Goal: Information Seeking & Learning: Learn about a topic

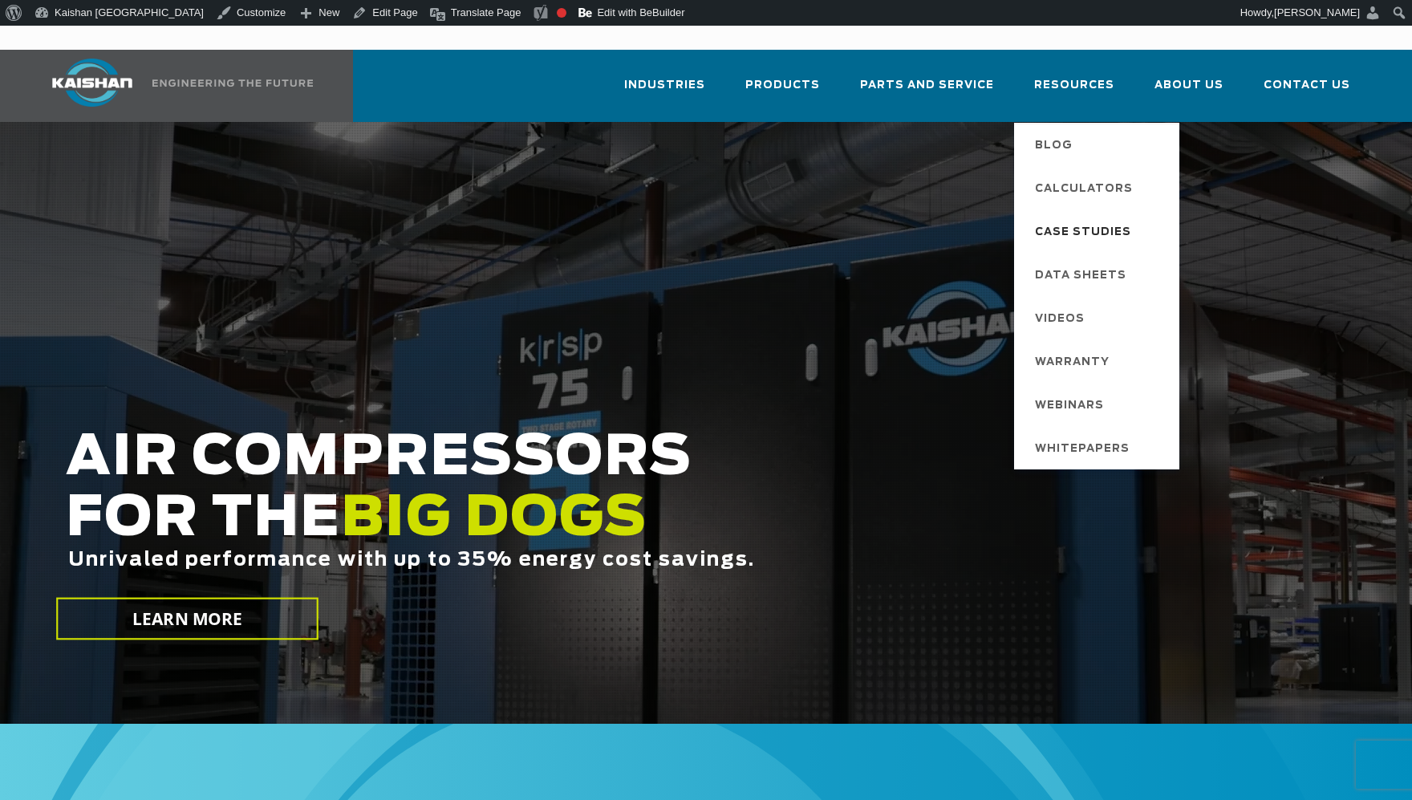
click at [1093, 219] on span "Case Studies" at bounding box center [1083, 232] width 96 height 27
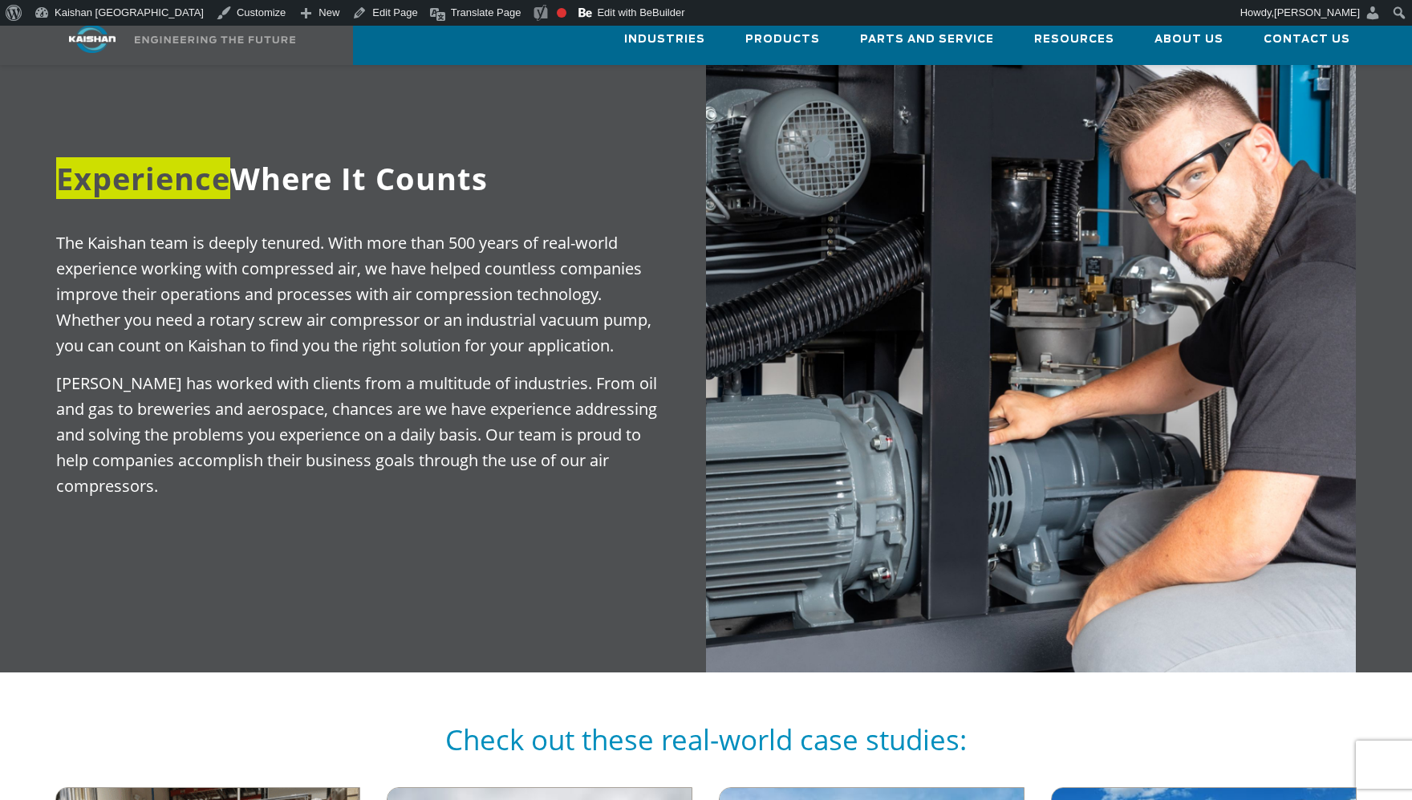
scroll to position [962, 0]
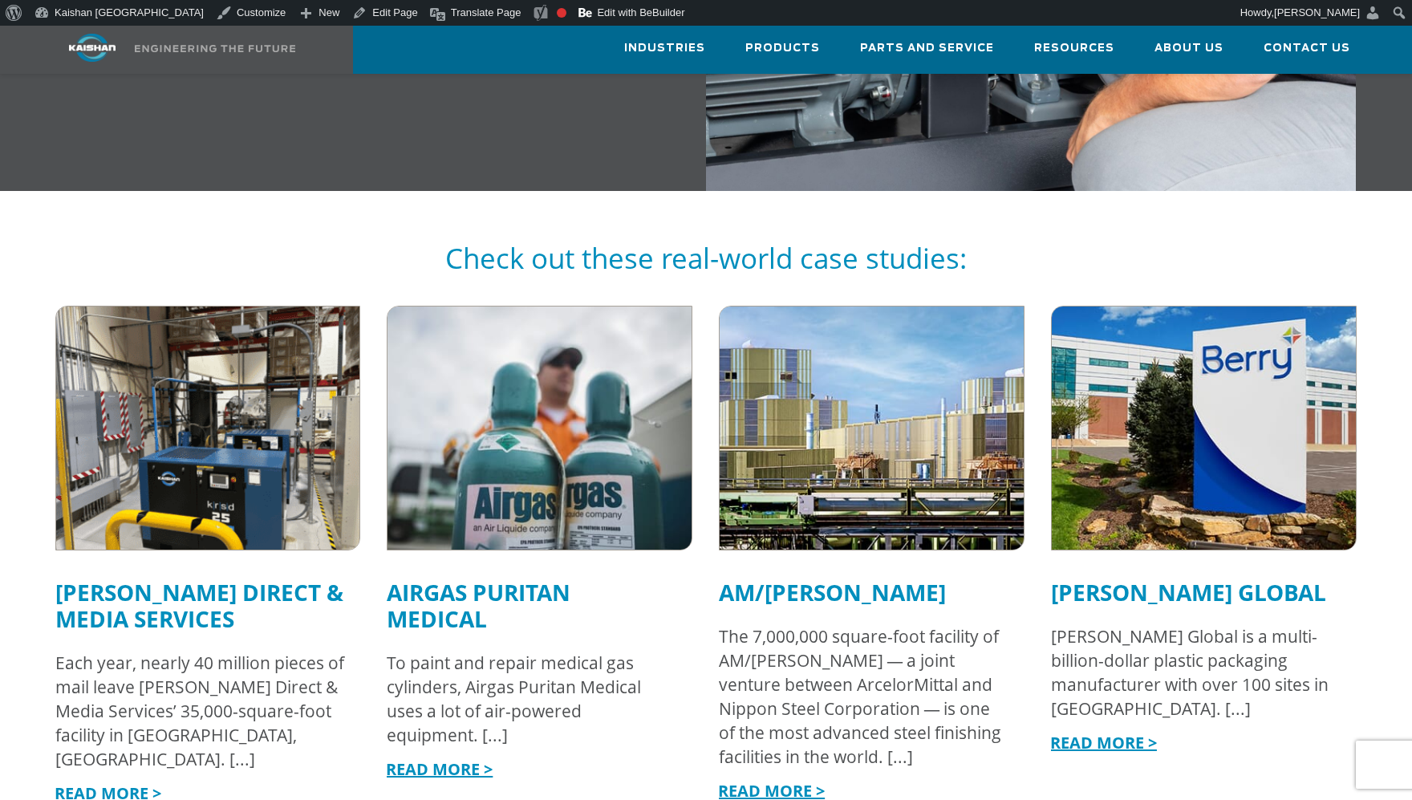
click at [287, 439] on img at bounding box center [208, 427] width 334 height 267
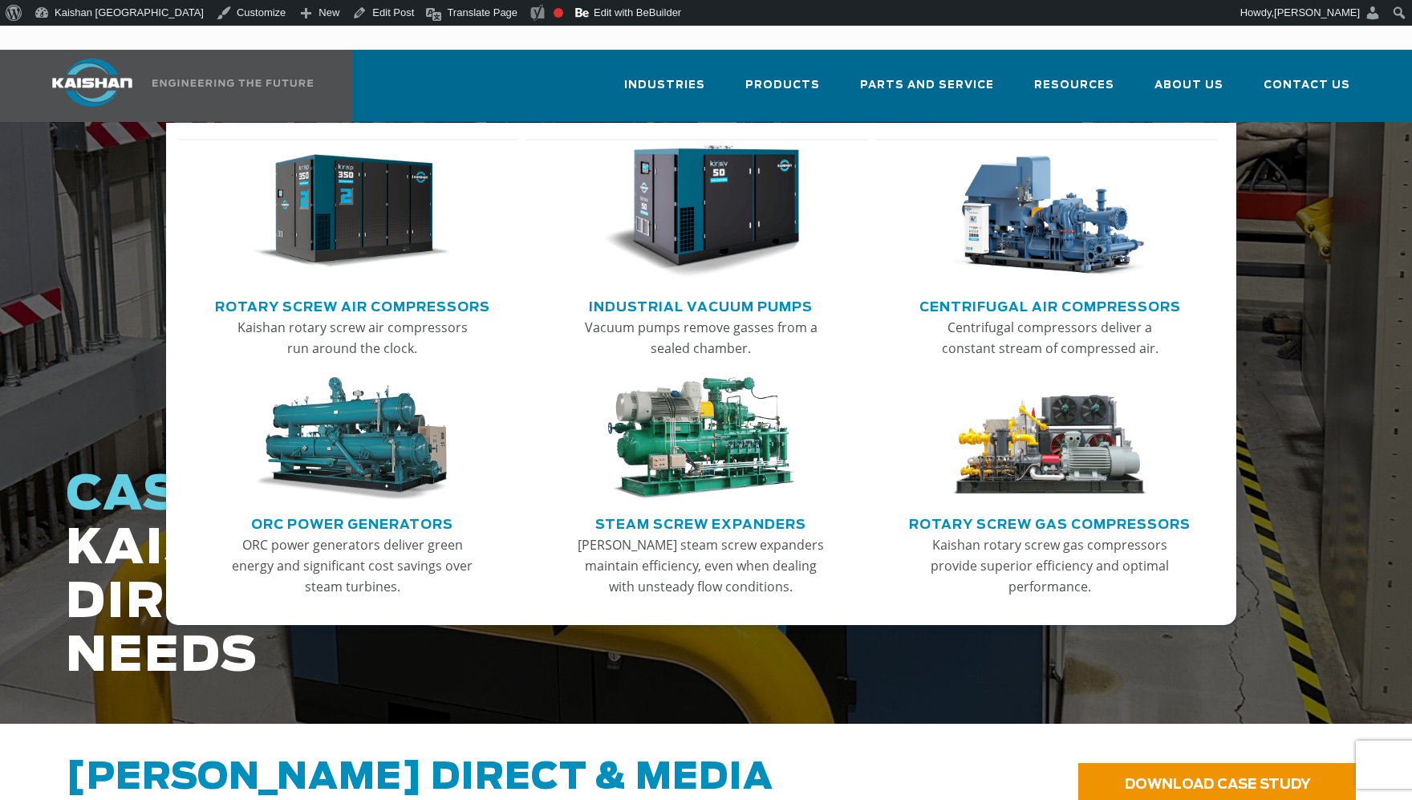
click at [382, 203] on img "Main menu" at bounding box center [351, 211] width 197 height 133
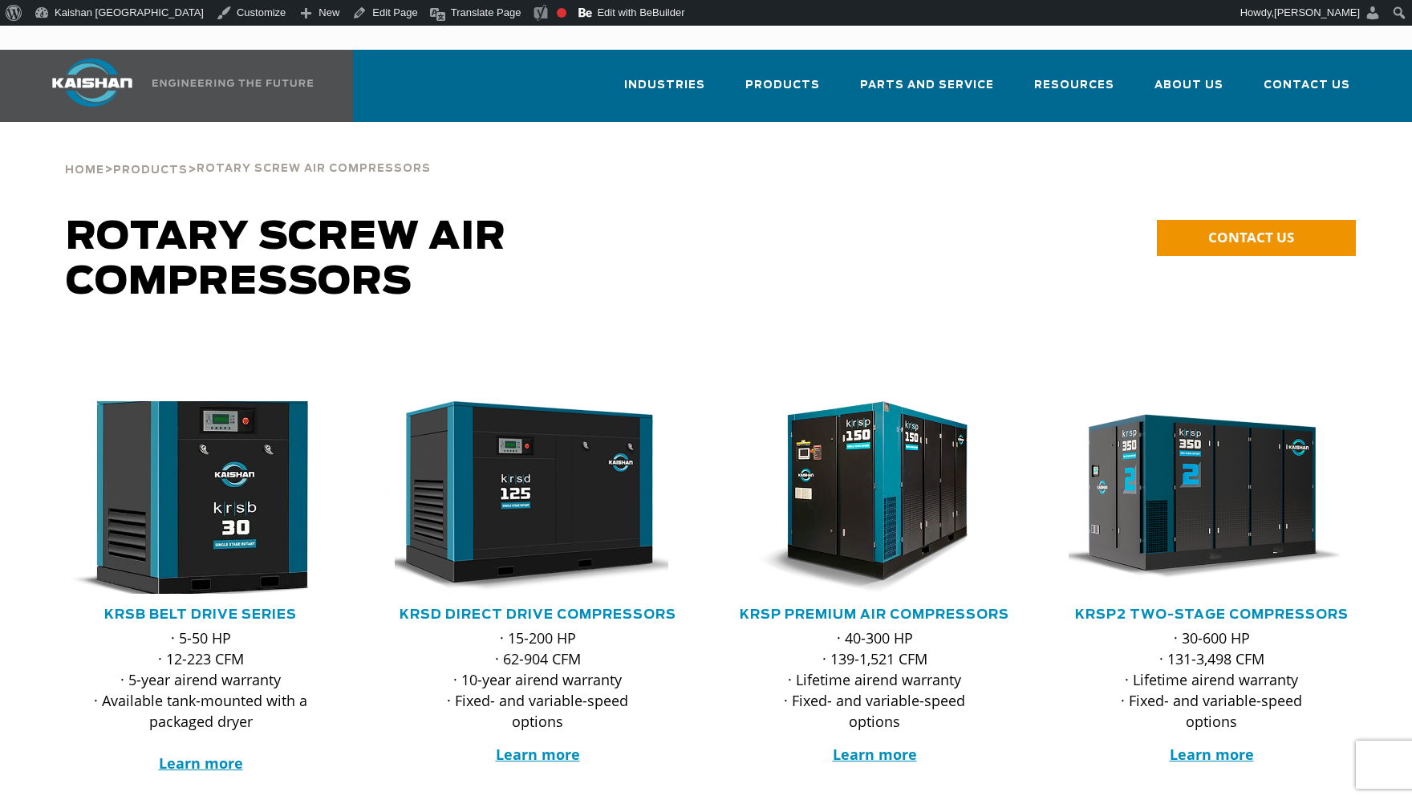
drag, startPoint x: 253, startPoint y: 477, endPoint x: 274, endPoint y: 478, distance: 20.9
click at [253, 477] on img at bounding box center [188, 497] width 314 height 212
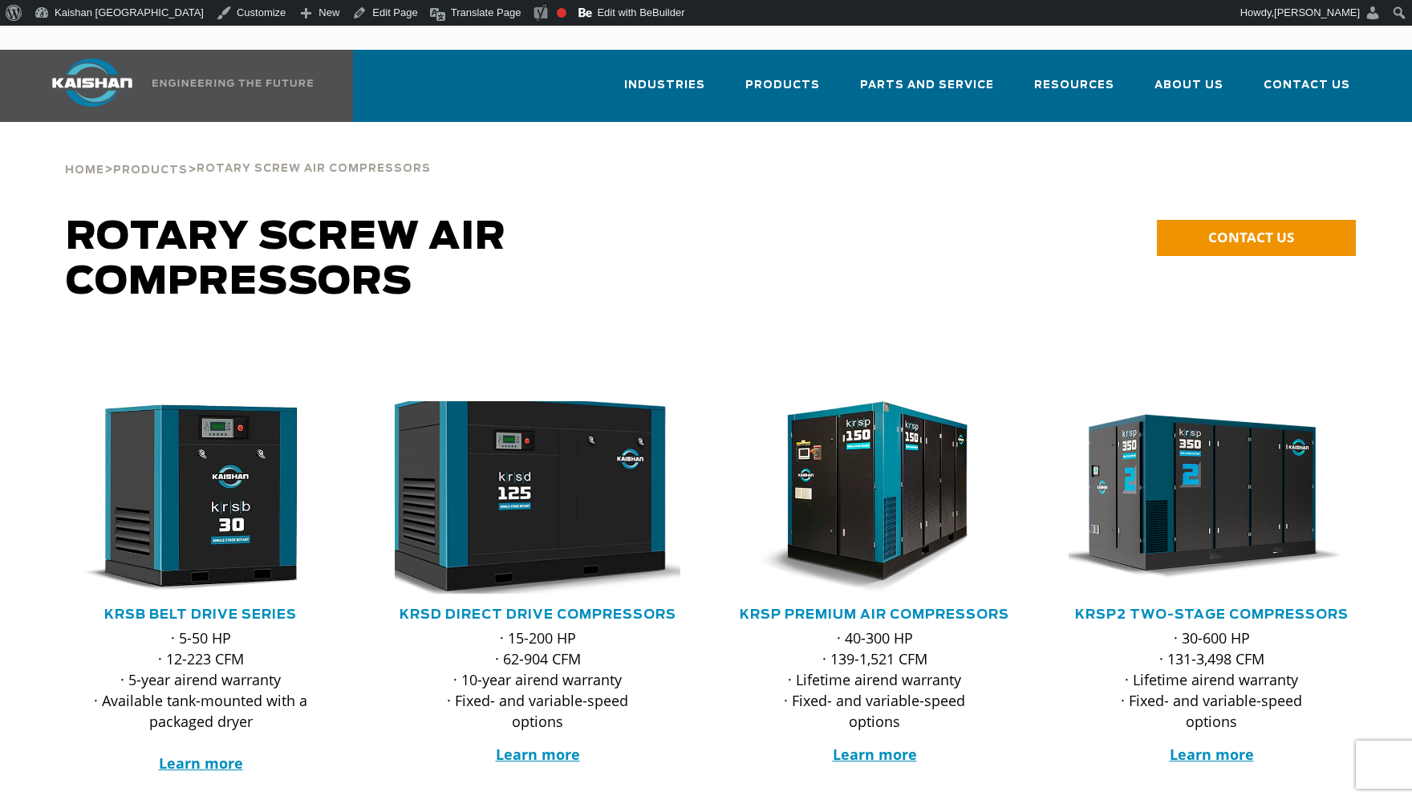
click at [606, 474] on img at bounding box center [525, 497] width 314 height 212
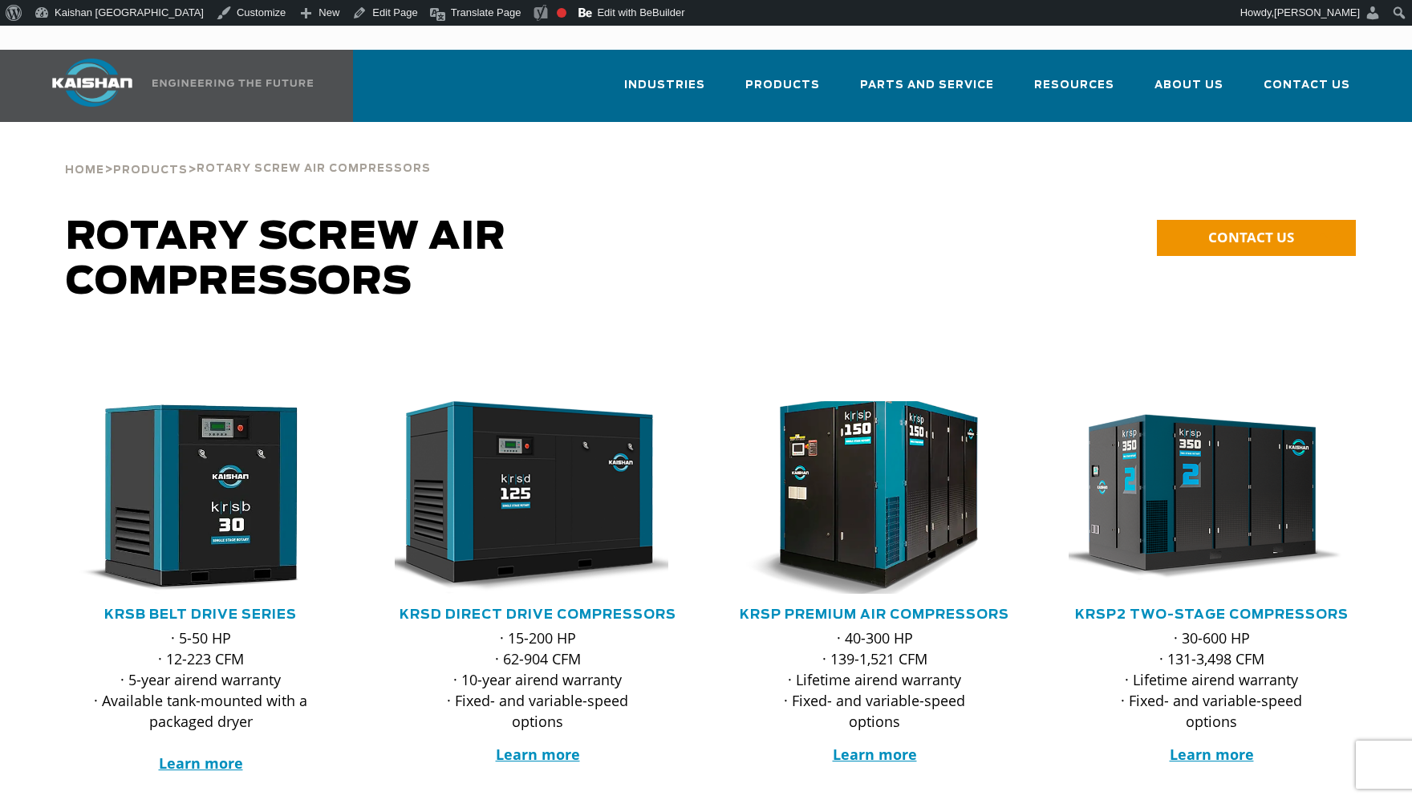
click at [898, 477] on img at bounding box center [862, 497] width 314 height 212
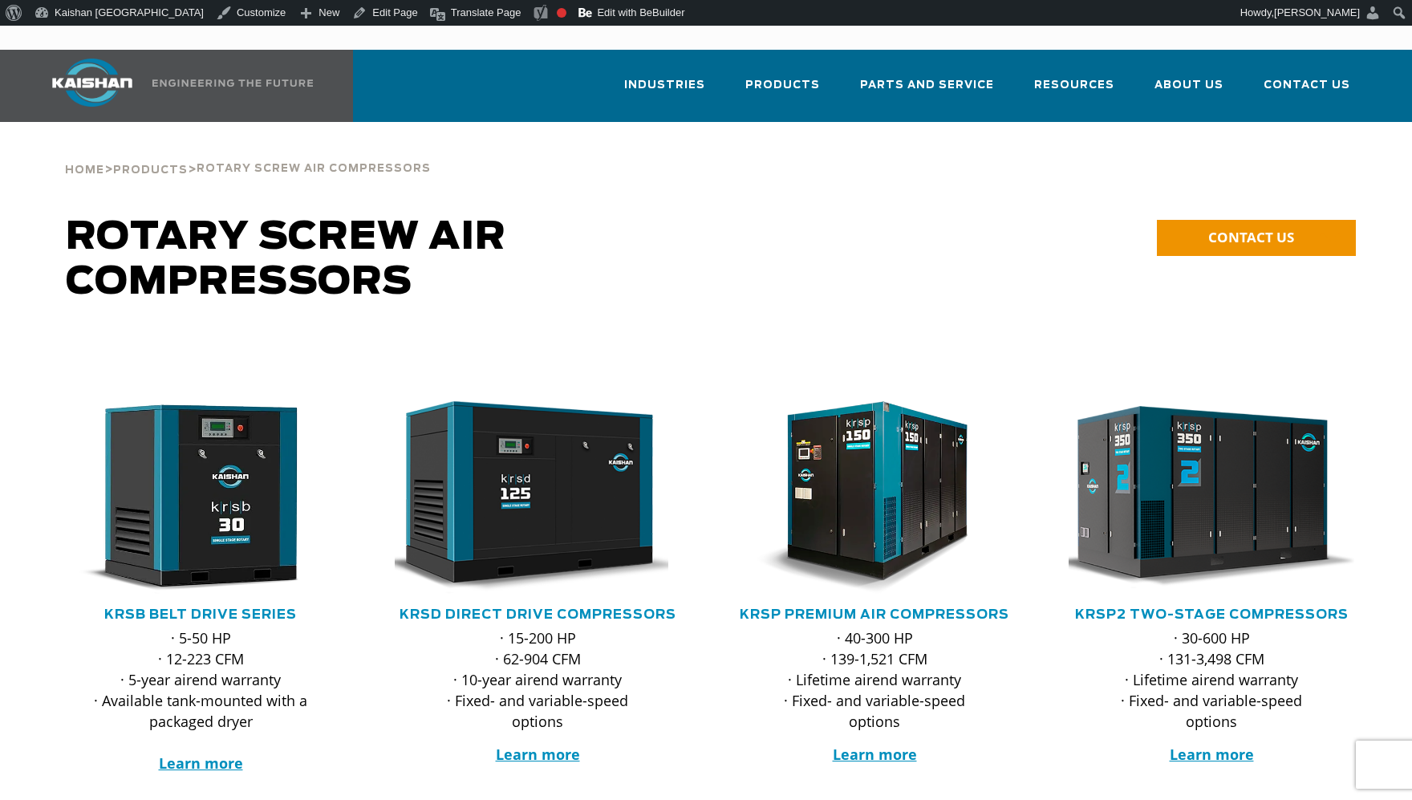
click at [1169, 487] on img at bounding box center [1199, 497] width 314 height 212
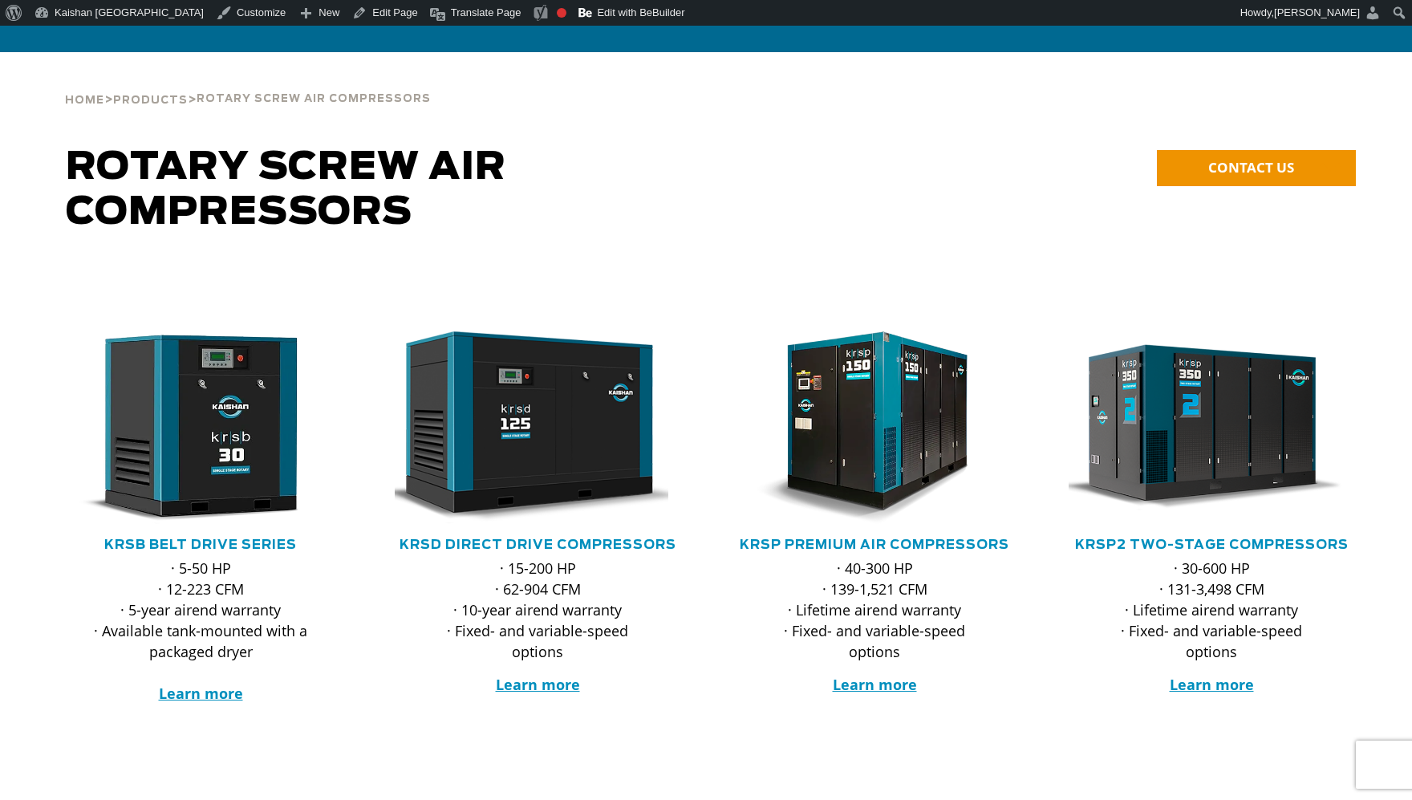
scroll to position [321, 0]
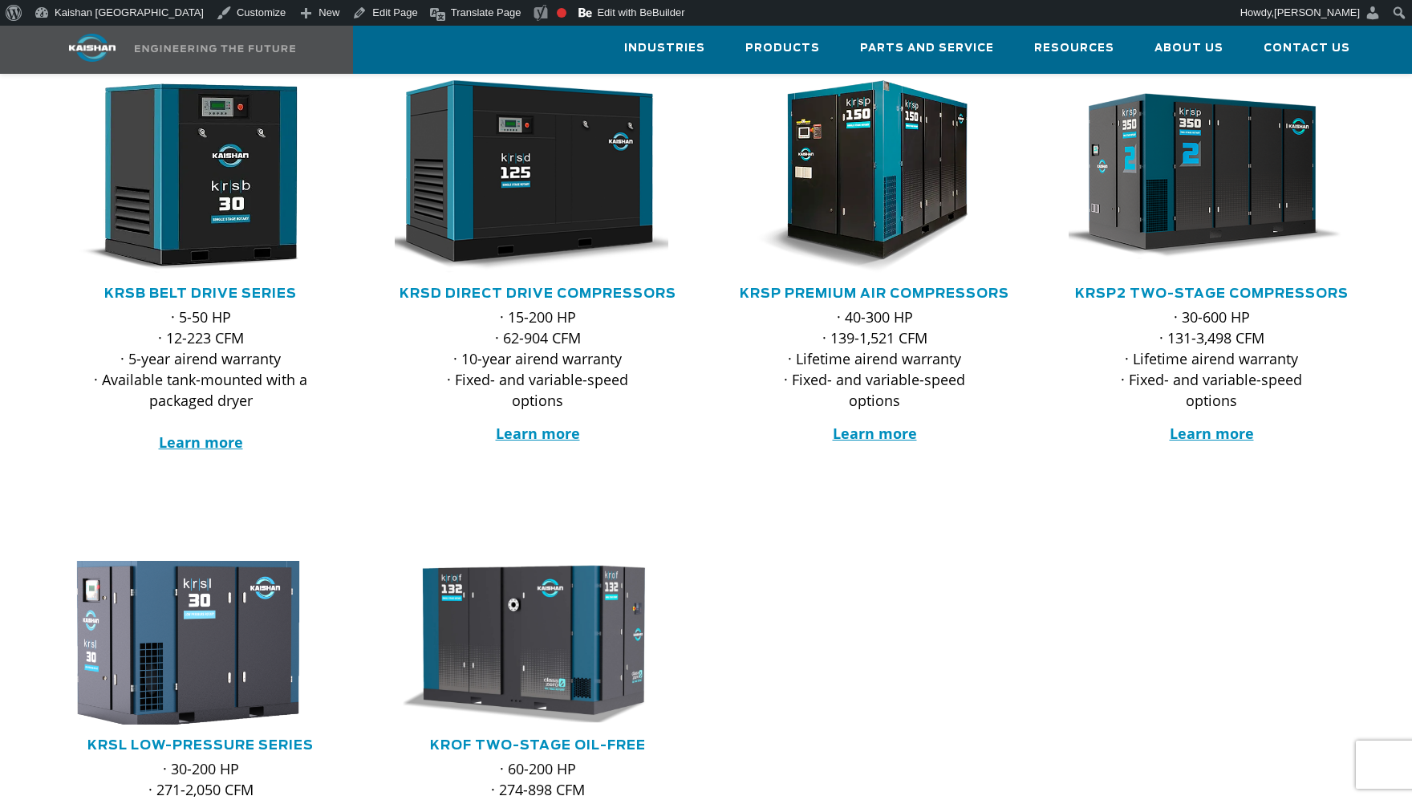
click at [145, 642] on img at bounding box center [188, 643] width 314 height 180
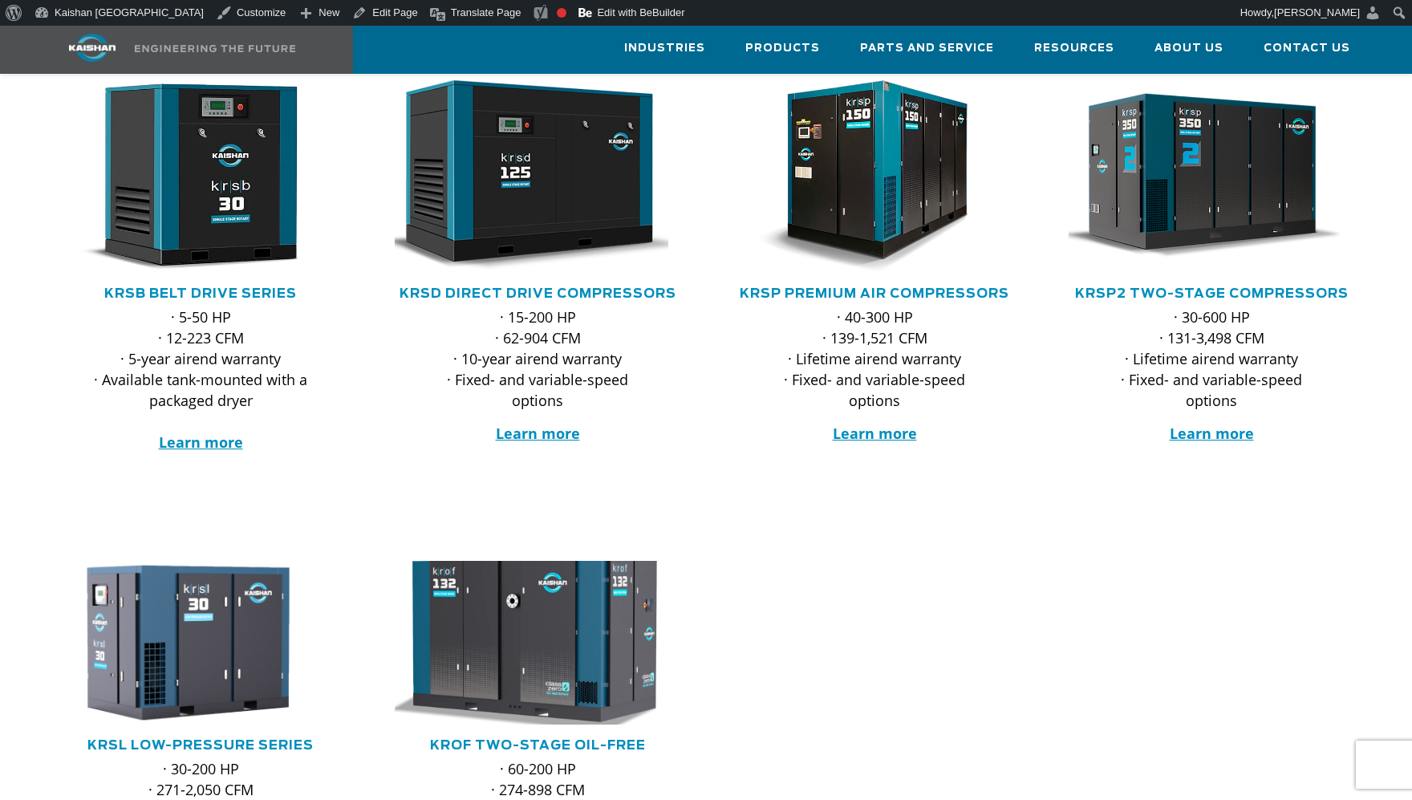
click at [479, 633] on img at bounding box center [525, 643] width 314 height 180
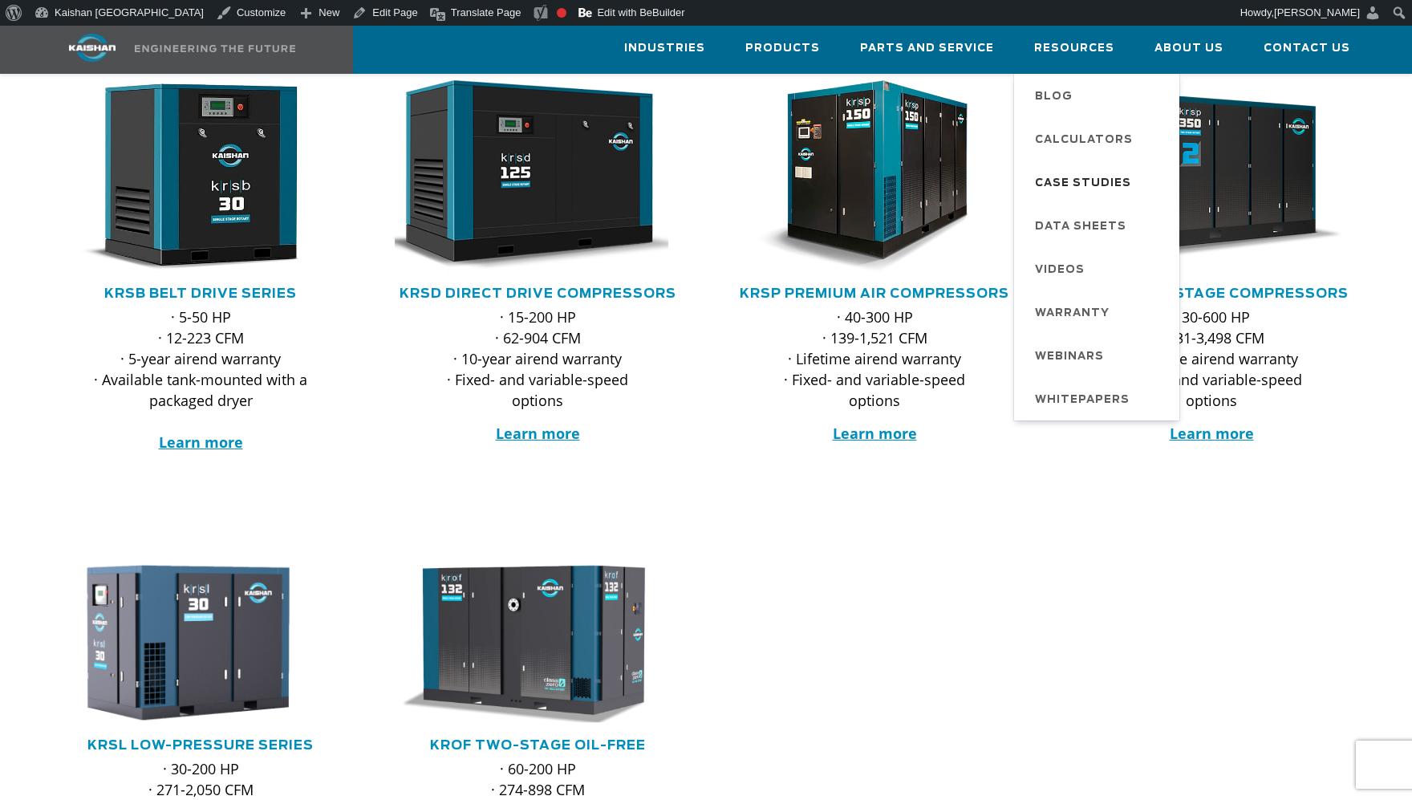
click at [1092, 187] on span "Case Studies" at bounding box center [1083, 183] width 96 height 27
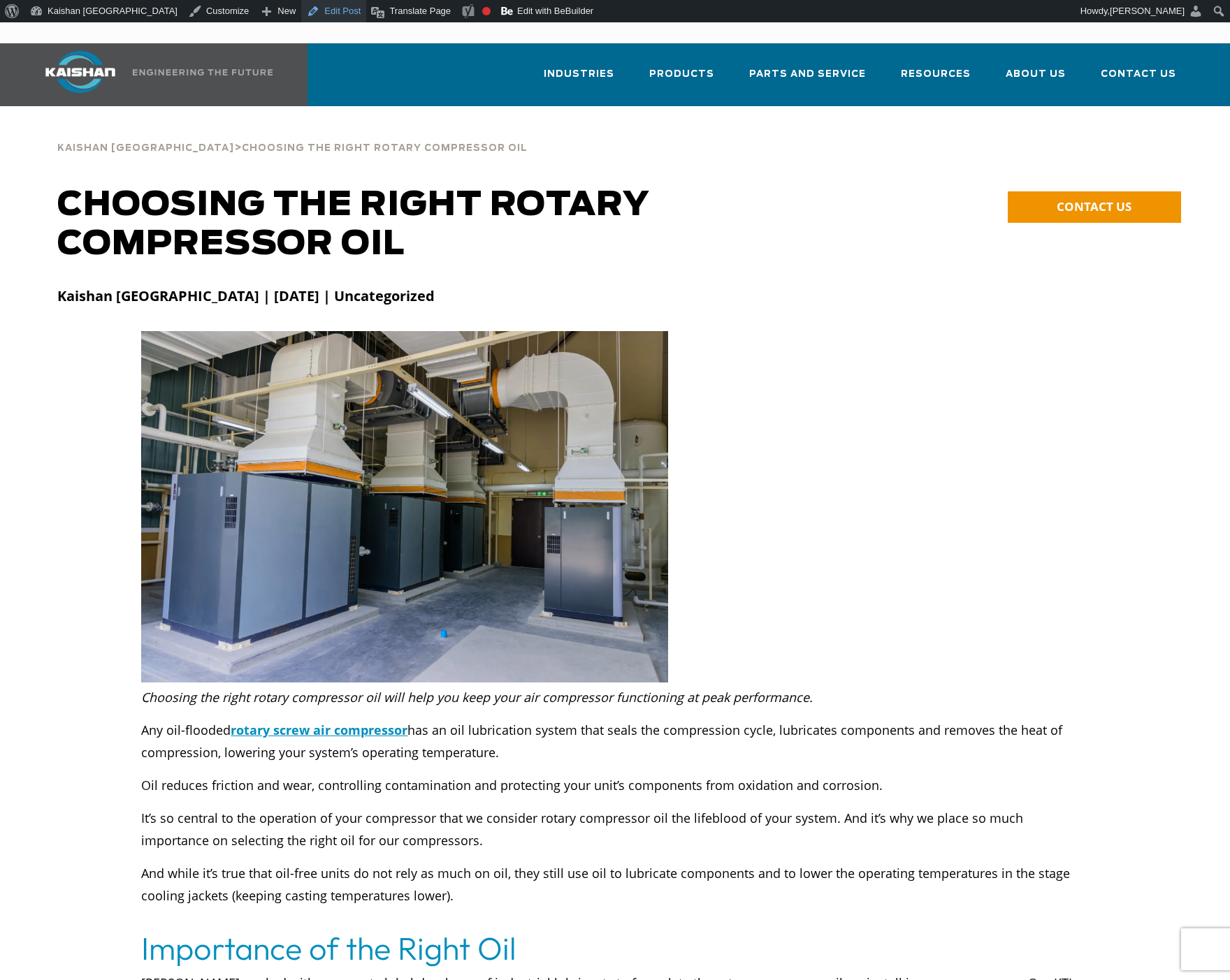
click at [301, 9] on link "Edit Post" at bounding box center [334, 11] width 65 height 23
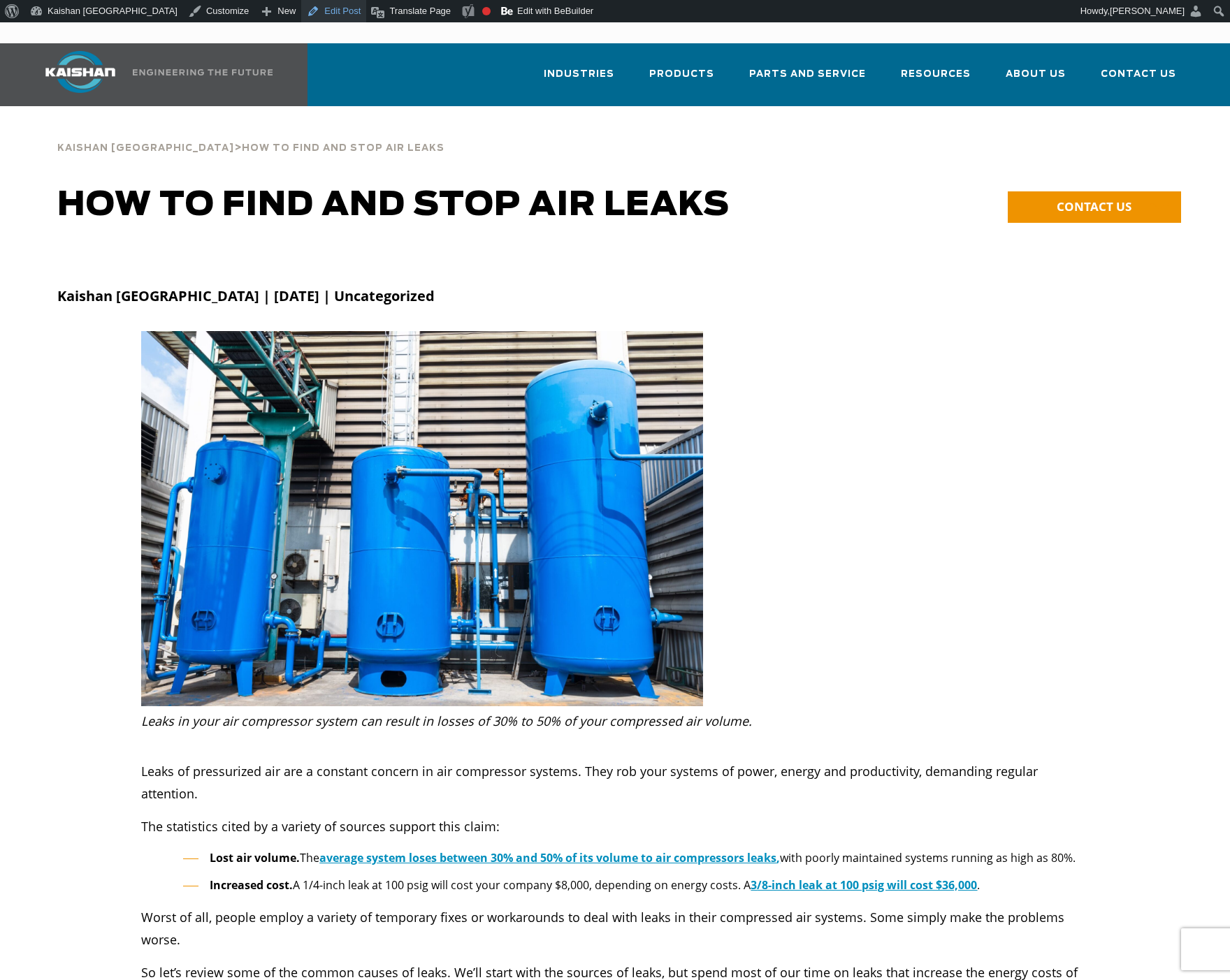
click at [301, 13] on link "Edit Post" at bounding box center [334, 11] width 65 height 23
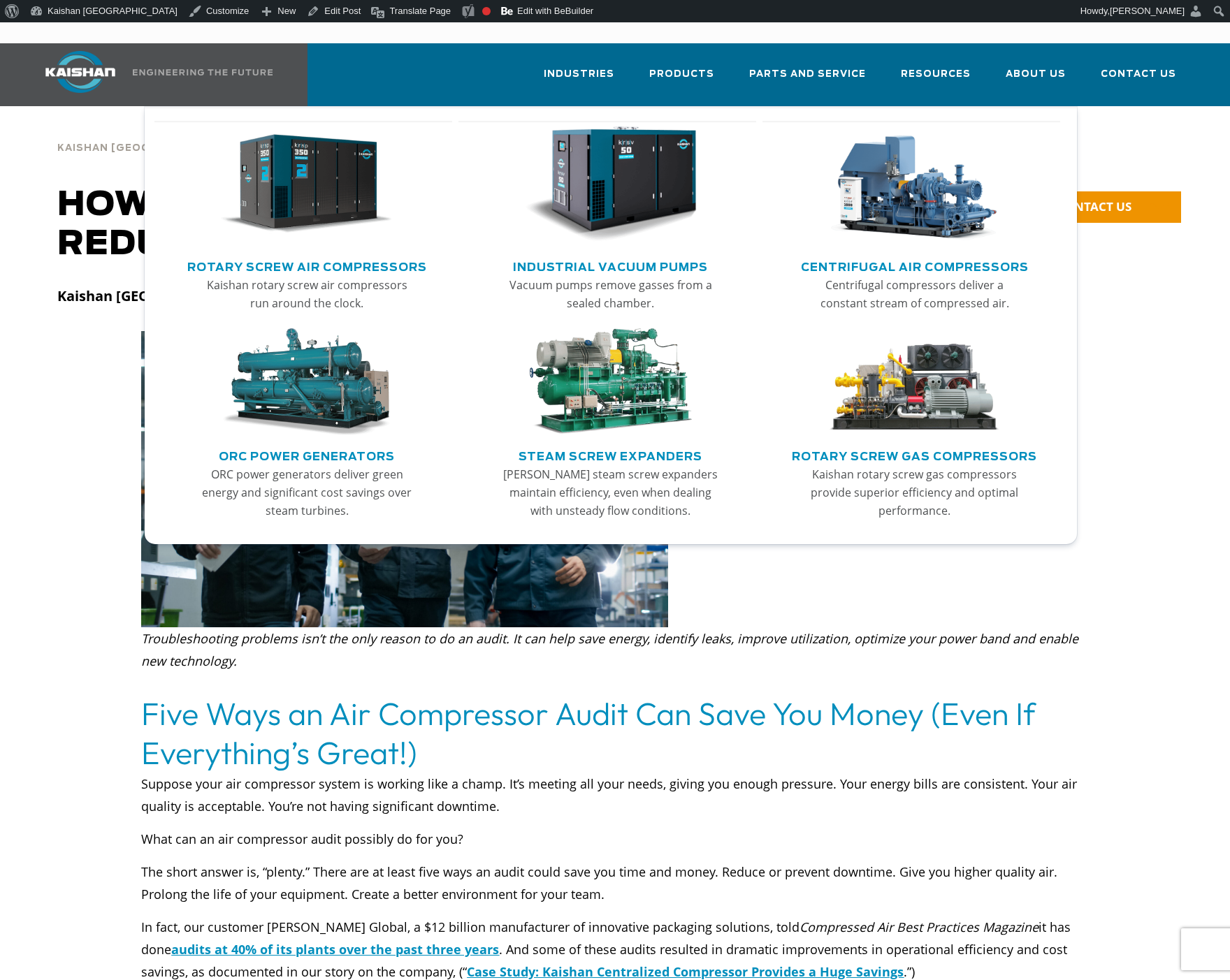
click at [297, 149] on img "Main menu" at bounding box center [306, 184] width 172 height 116
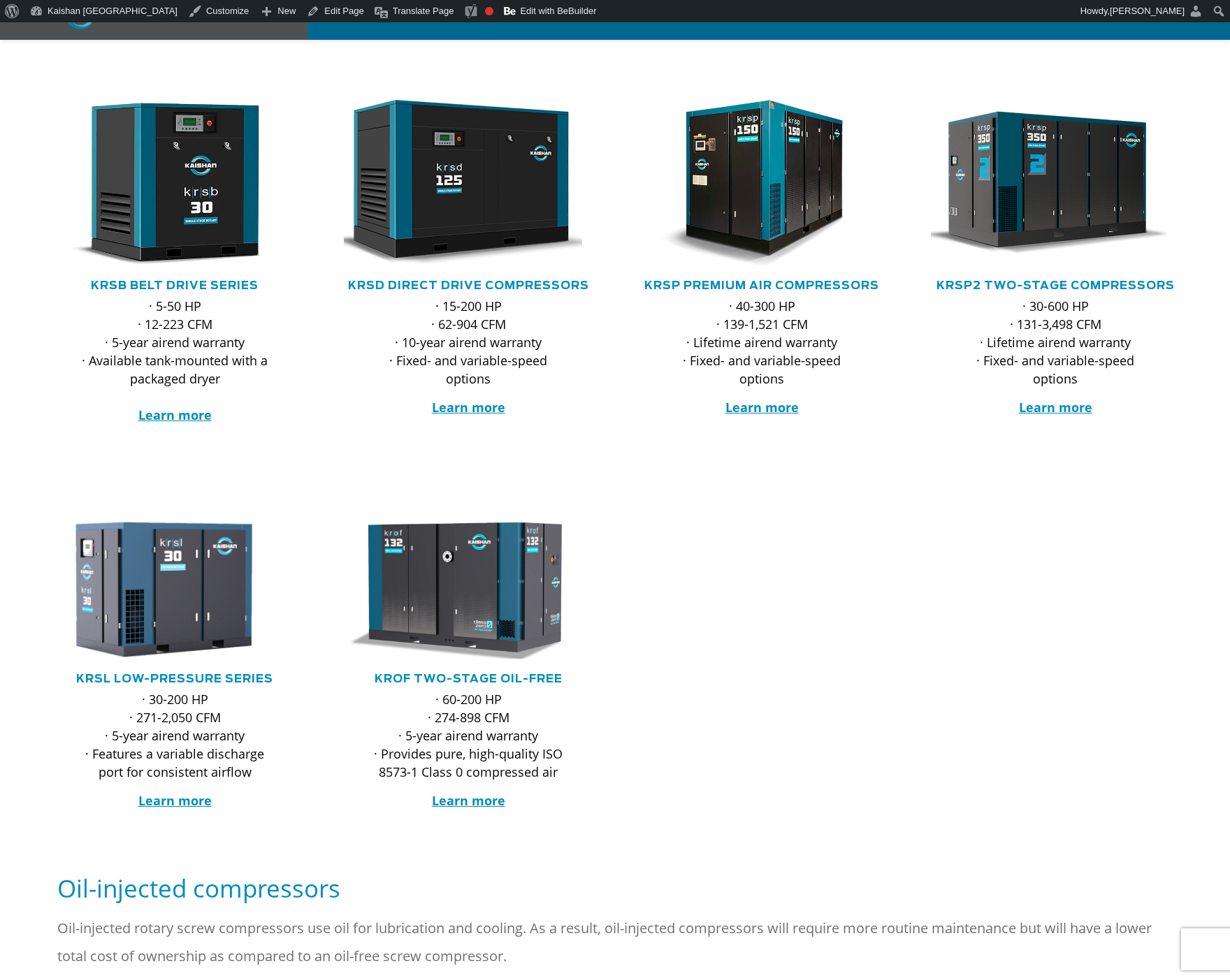
scroll to position [280, 0]
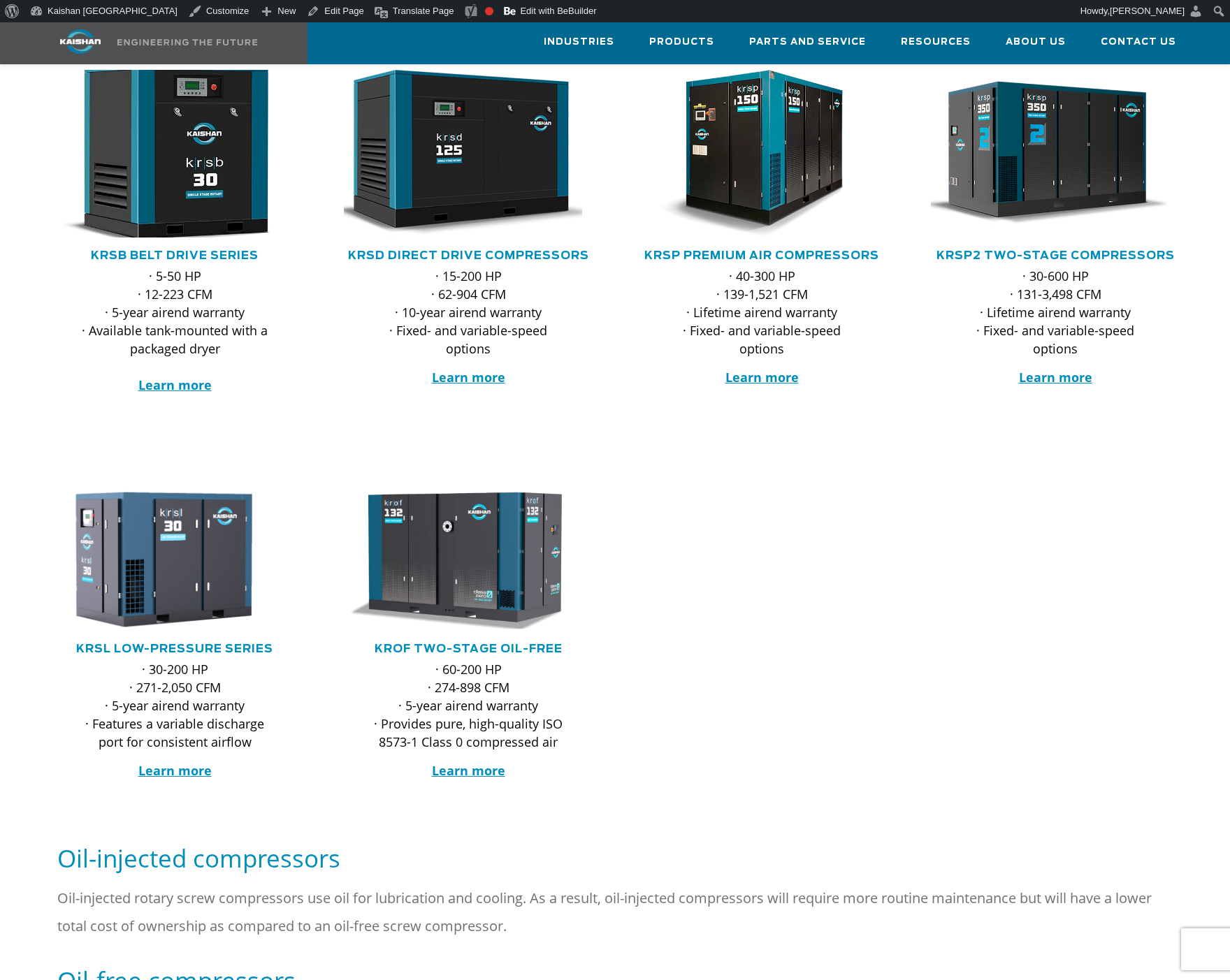
click at [193, 182] on img at bounding box center [164, 154] width 274 height 185
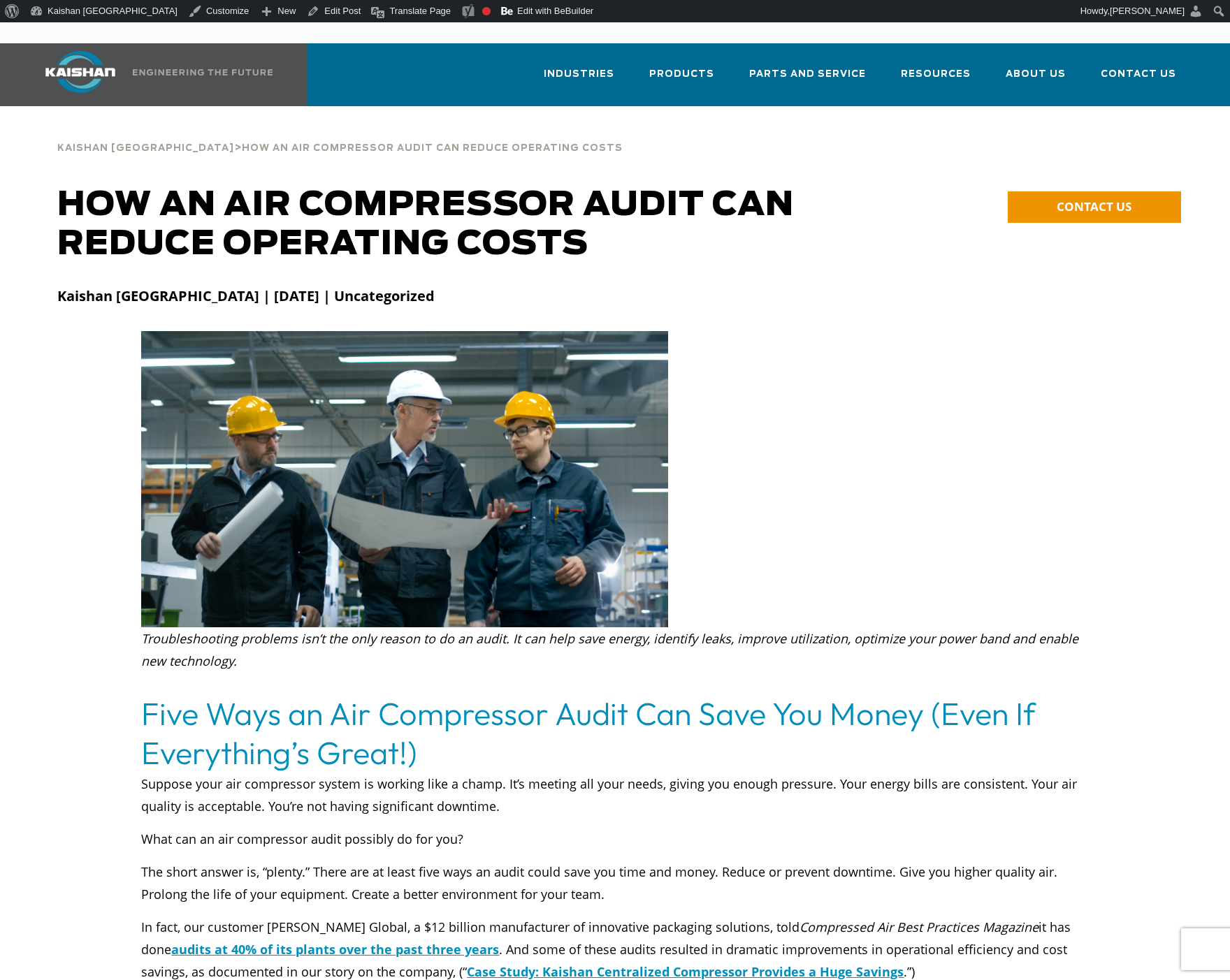
drag, startPoint x: 273, startPoint y: 123, endPoint x: 287, endPoint y: 140, distance: 22.0
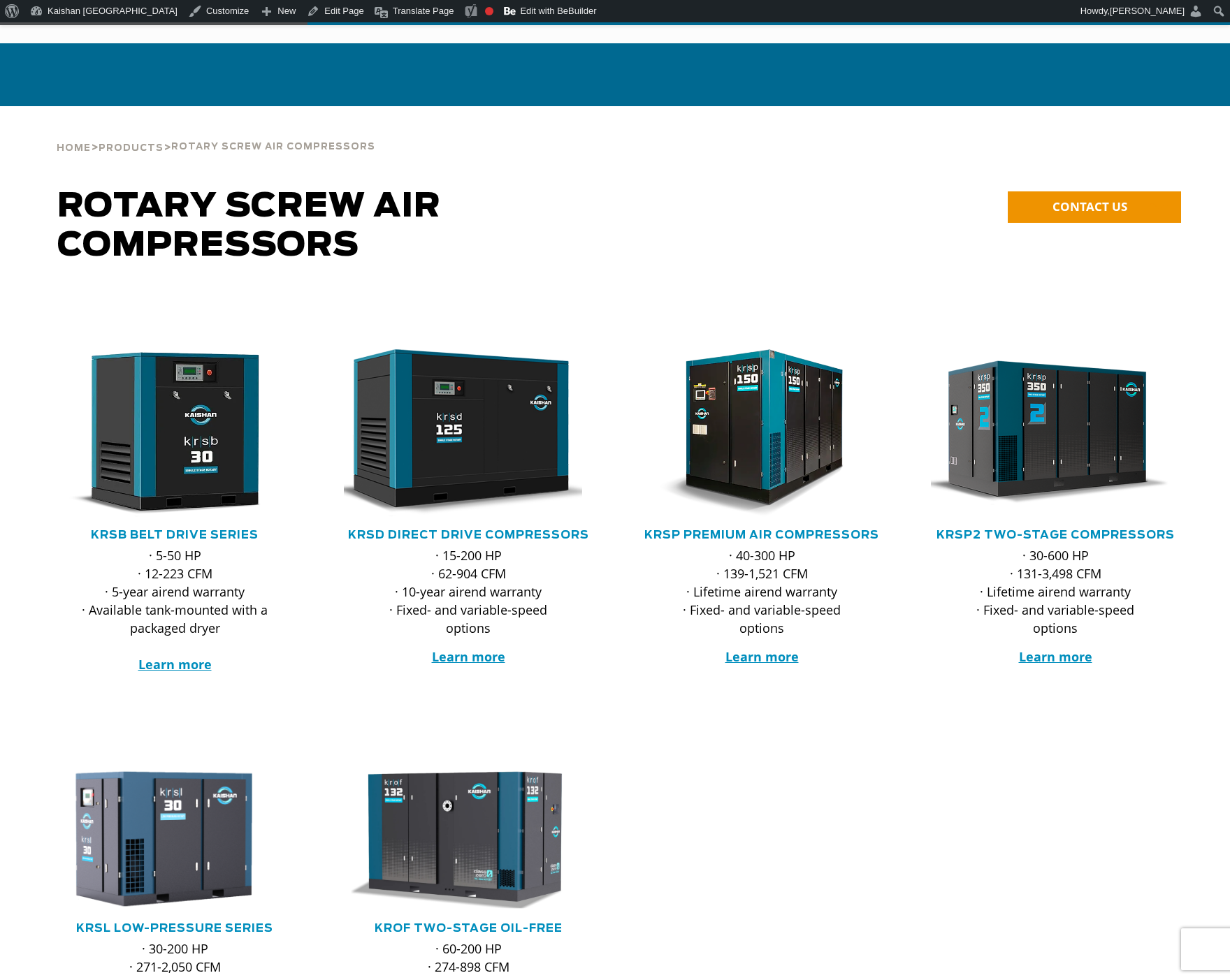
scroll to position [280, 0]
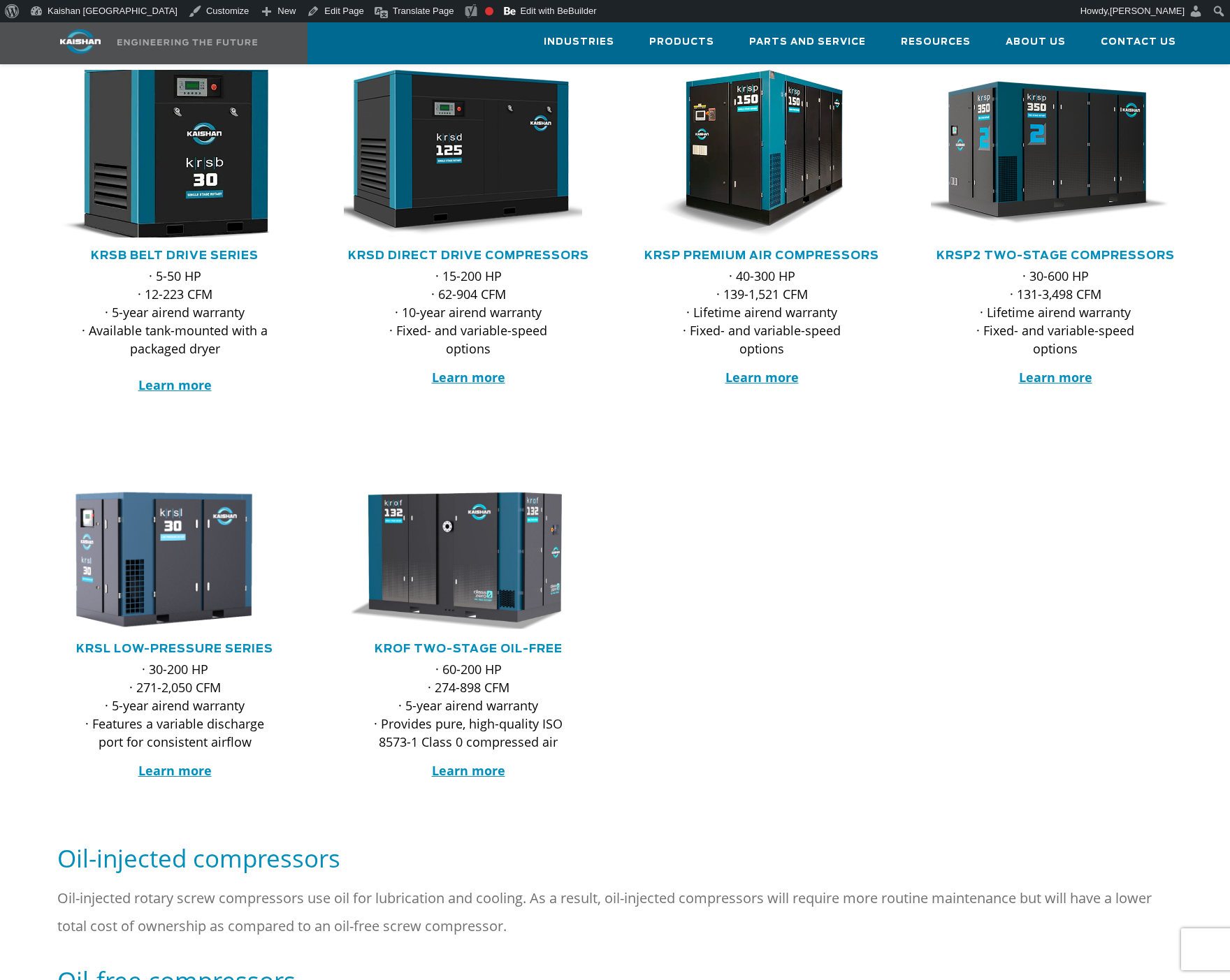
click at [152, 172] on img at bounding box center [164, 154] width 274 height 185
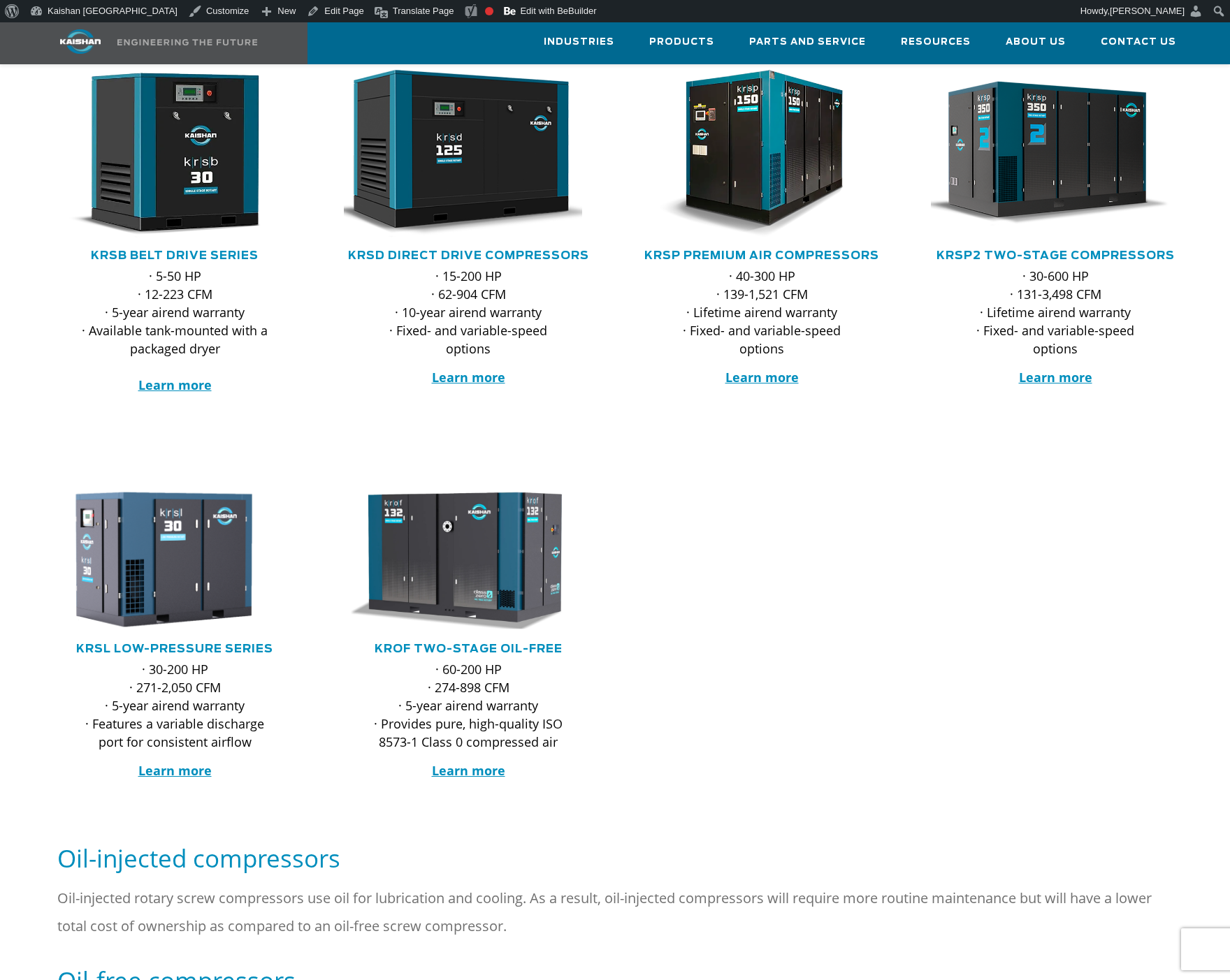
scroll to position [280, 0]
